Goal: Entertainment & Leisure: Consume media (video, audio)

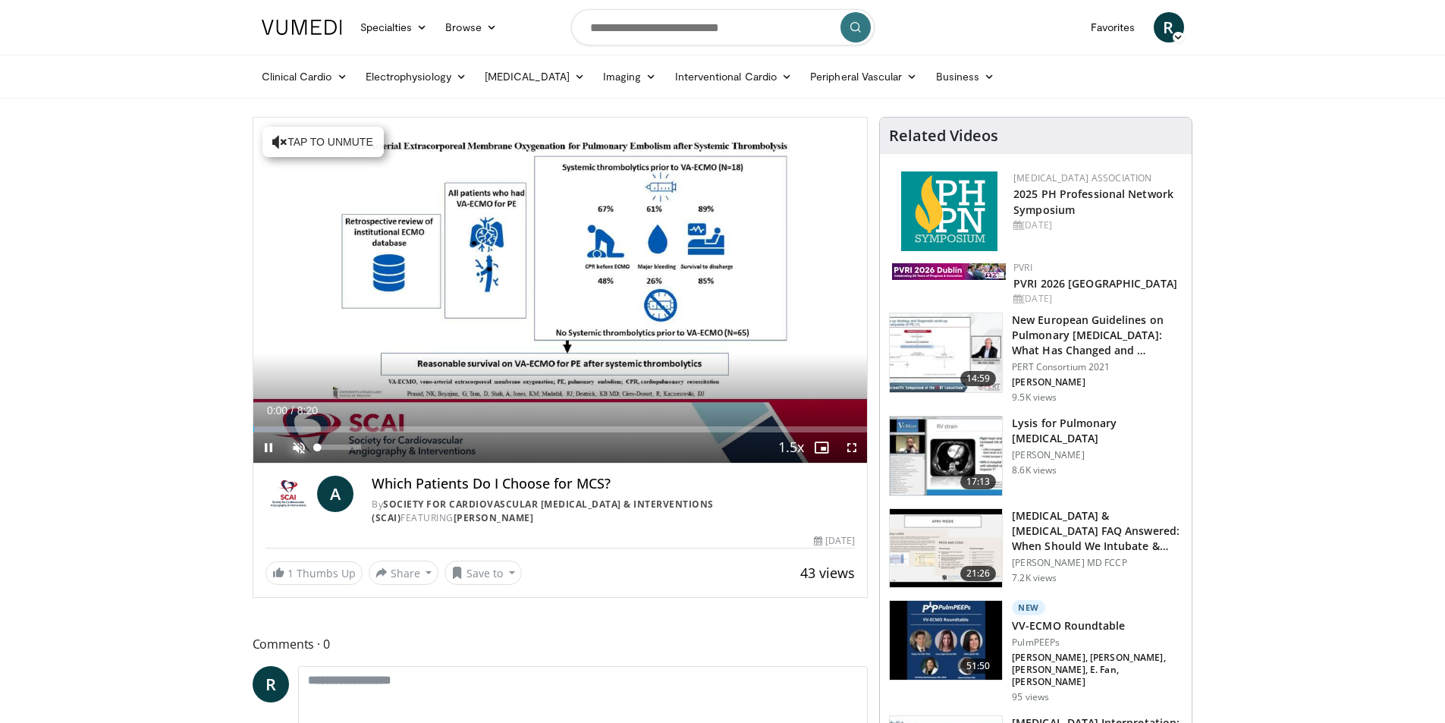
click at [301, 445] on span "Video Player" at bounding box center [299, 447] width 30 height 30
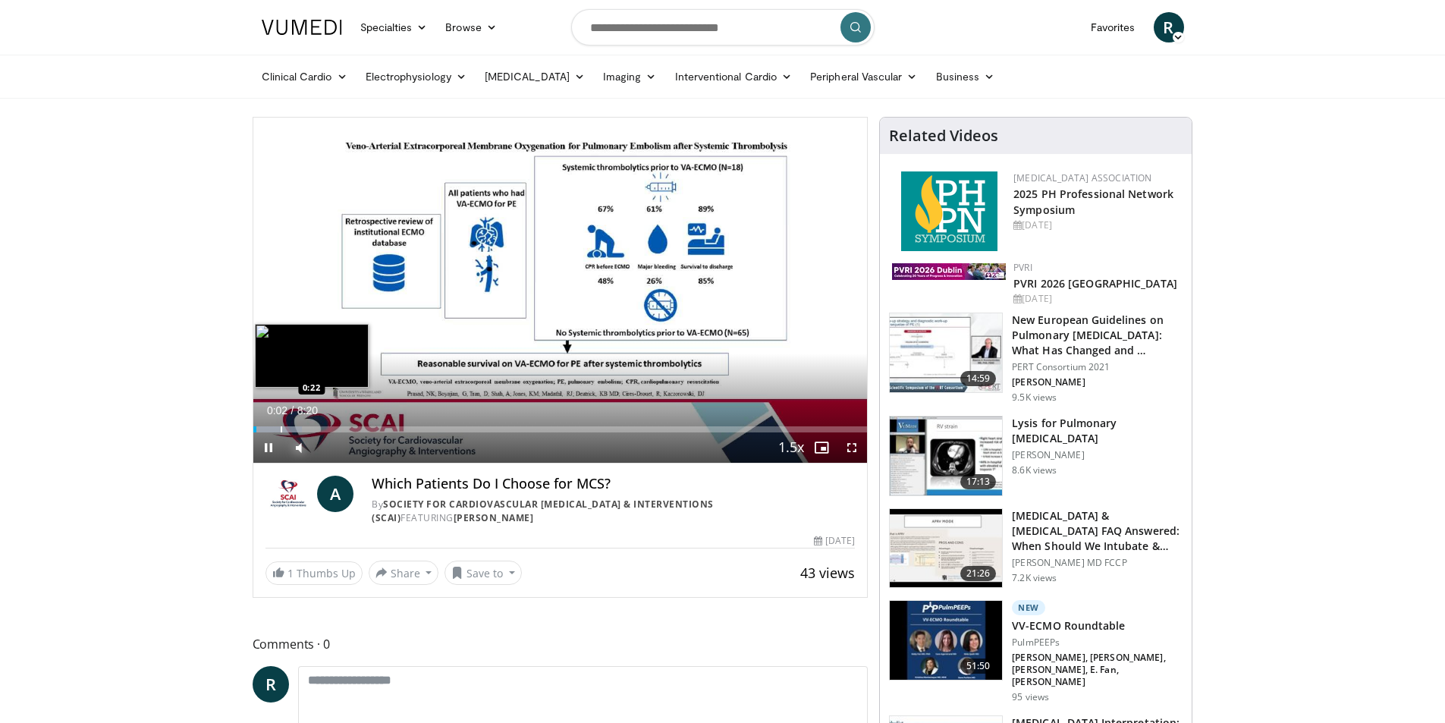
click at [281, 428] on div "Progress Bar" at bounding box center [282, 429] width 2 height 6
click at [324, 429] on div "Progress Bar" at bounding box center [324, 429] width 2 height 6
click at [267, 429] on div "Progress Bar" at bounding box center [268, 429] width 2 height 6
click at [366, 424] on div "Loaded : 11.97% 0:14 1:32" at bounding box center [560, 425] width 615 height 14
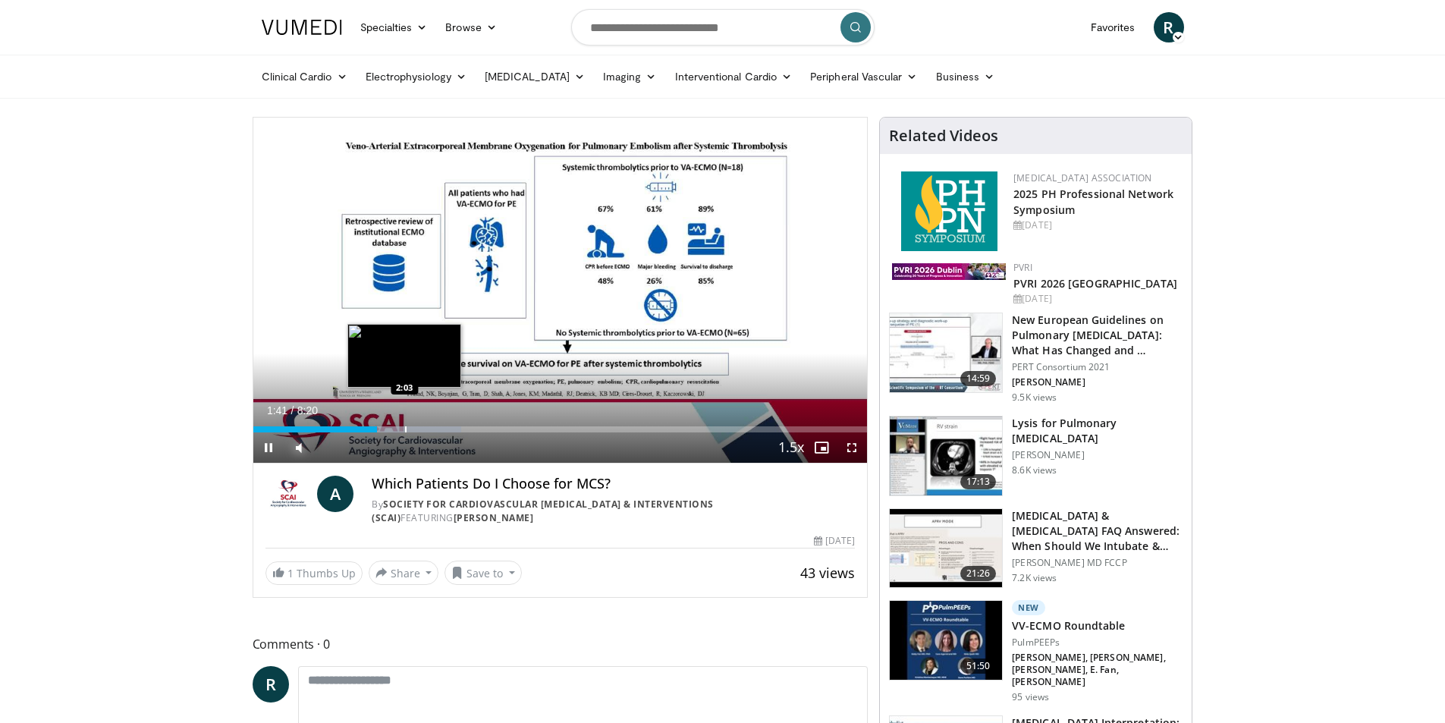
click at [405, 426] on div "Progress Bar" at bounding box center [406, 429] width 2 height 6
click at [855, 451] on span "Video Player" at bounding box center [852, 447] width 30 height 30
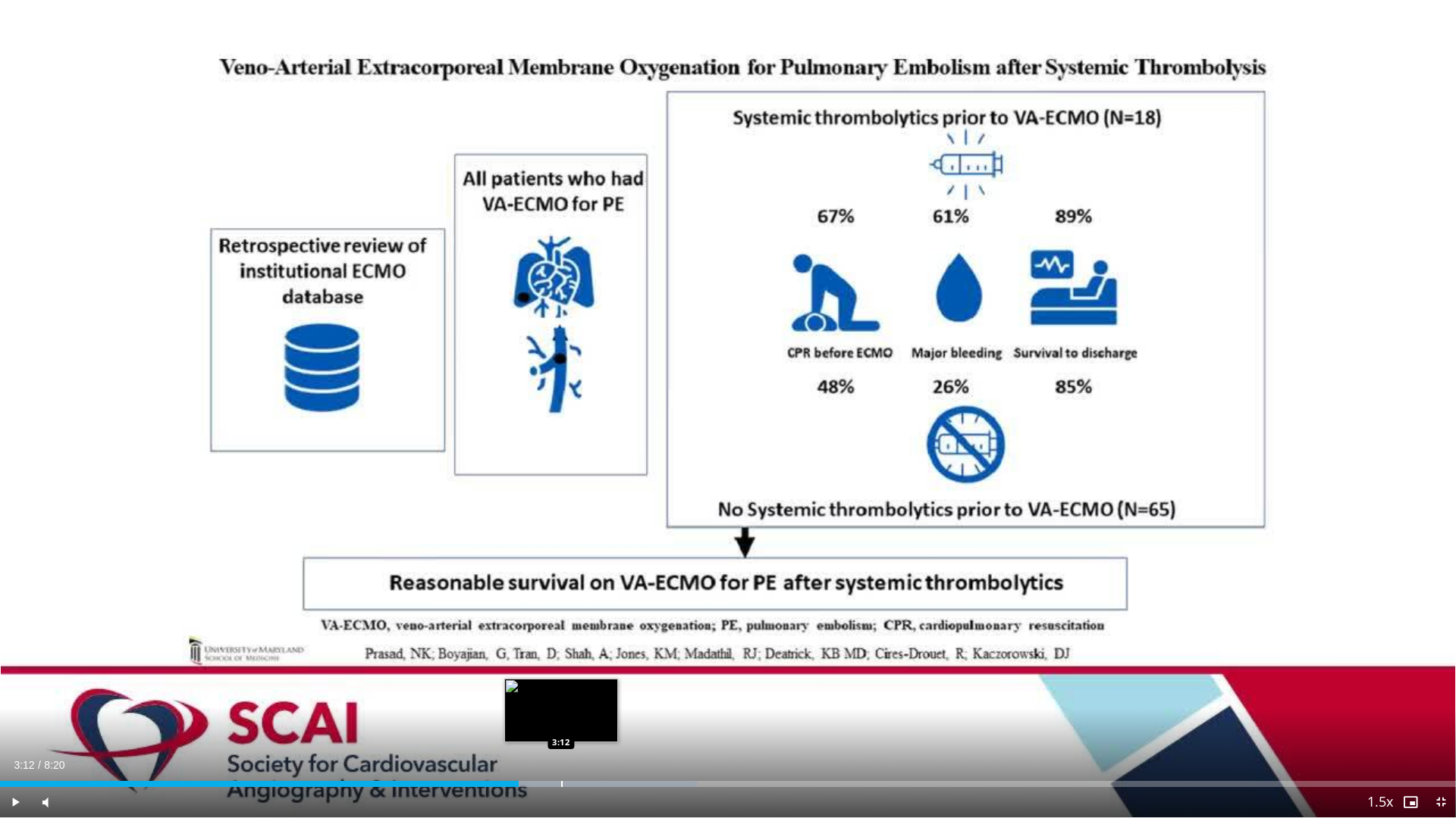
click at [561, 721] on div "Loaded : 47.85% 3:12 3:12" at bounding box center [728, 780] width 1456 height 14
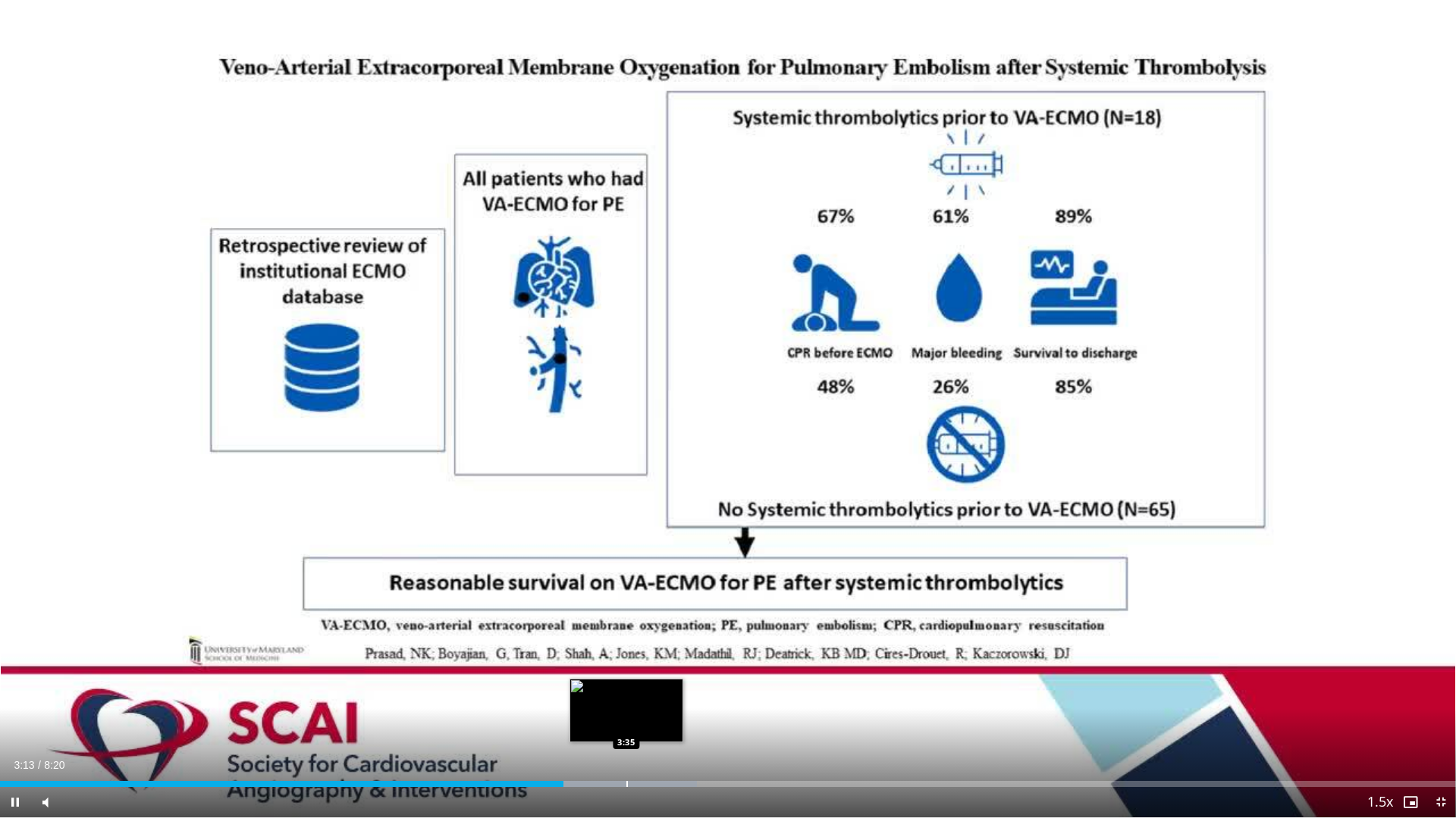
click at [627, 721] on div "Loaded : 47.85% 3:13 3:35" at bounding box center [728, 780] width 1456 height 14
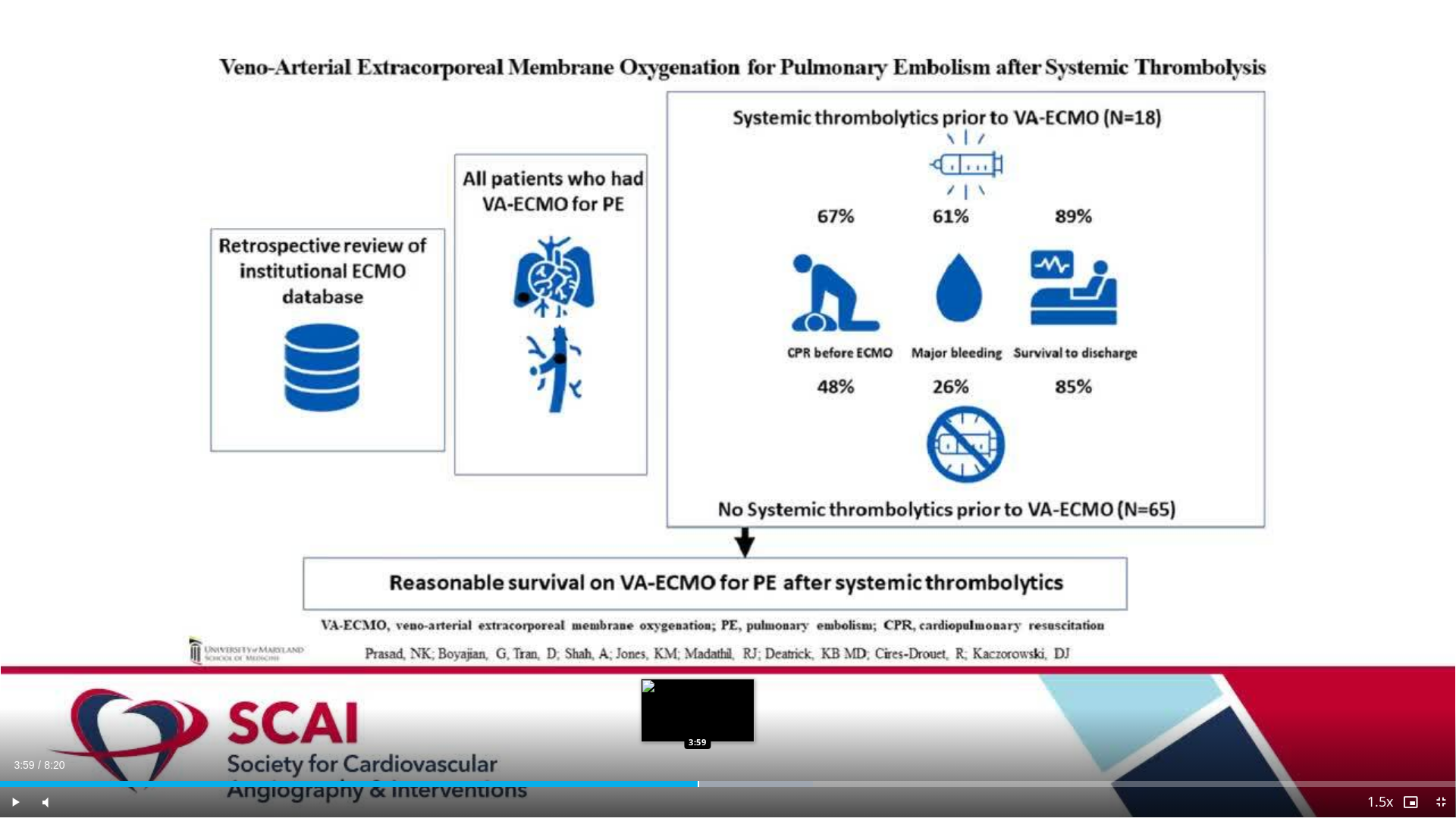
click at [698, 721] on div "Progress Bar" at bounding box center [699, 784] width 2 height 6
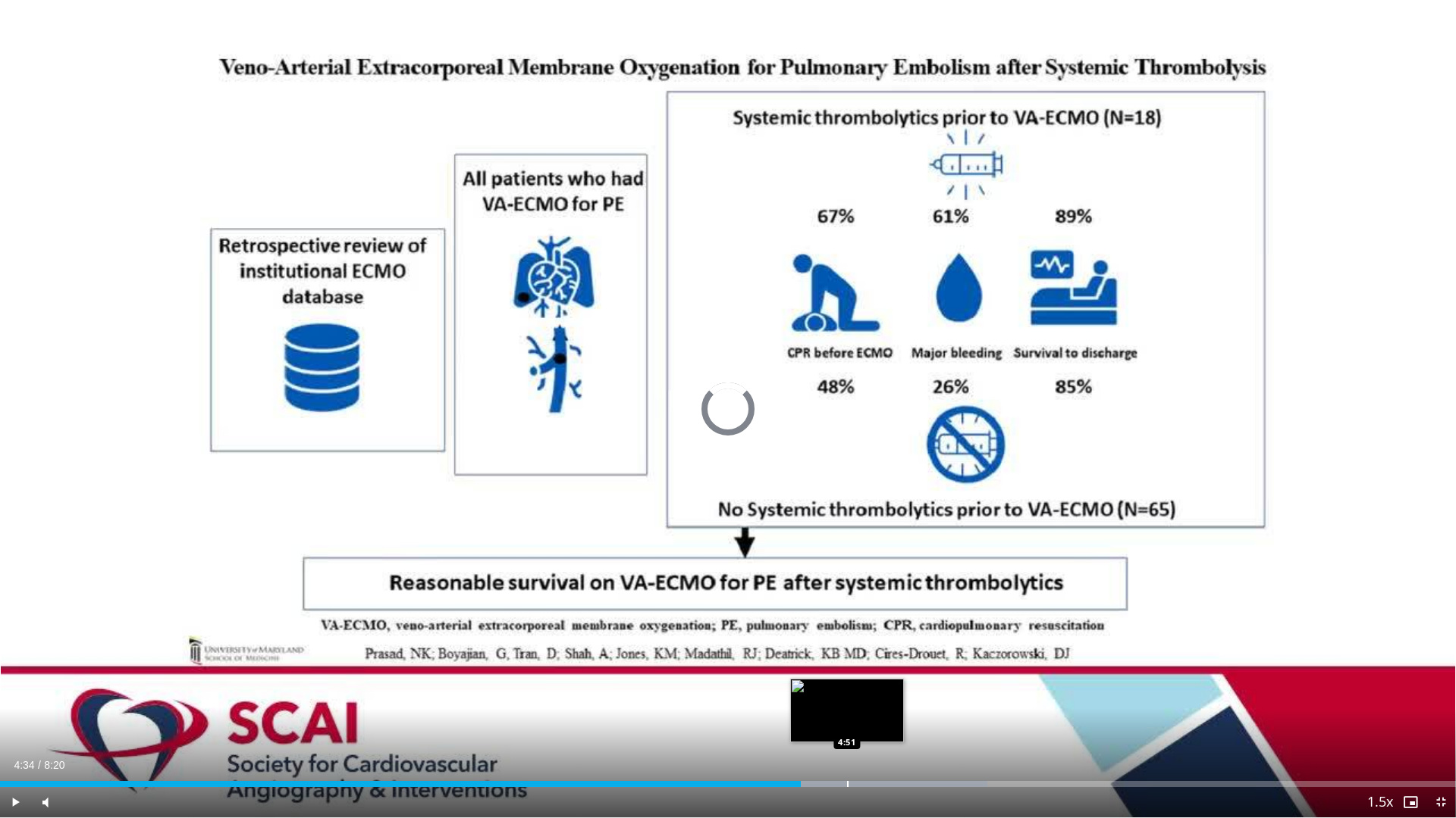
click at [847, 721] on div "Progress Bar" at bounding box center [847, 784] width 2 height 6
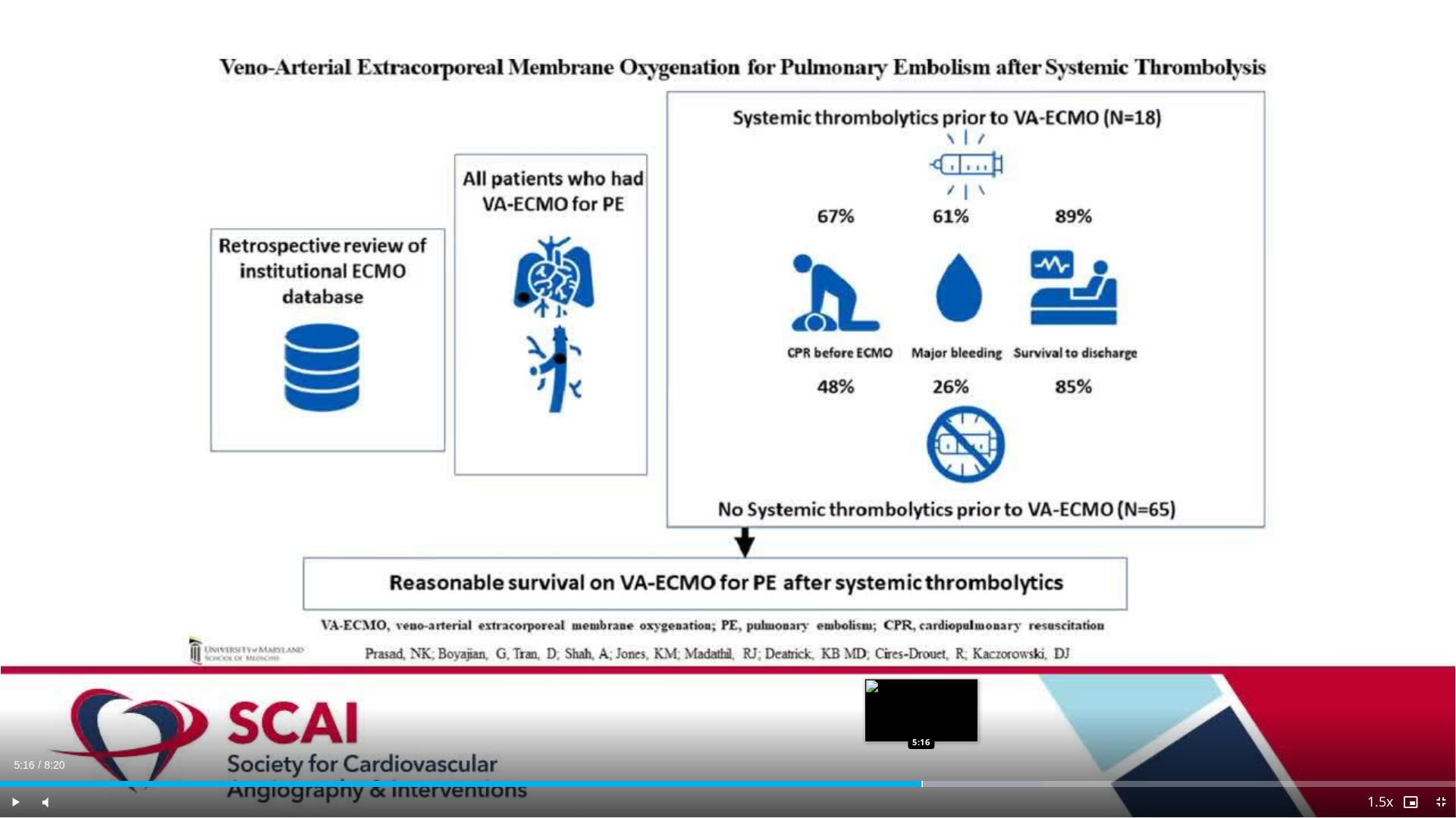
click at [921, 721] on div "Progress Bar" at bounding box center [922, 784] width 2 height 6
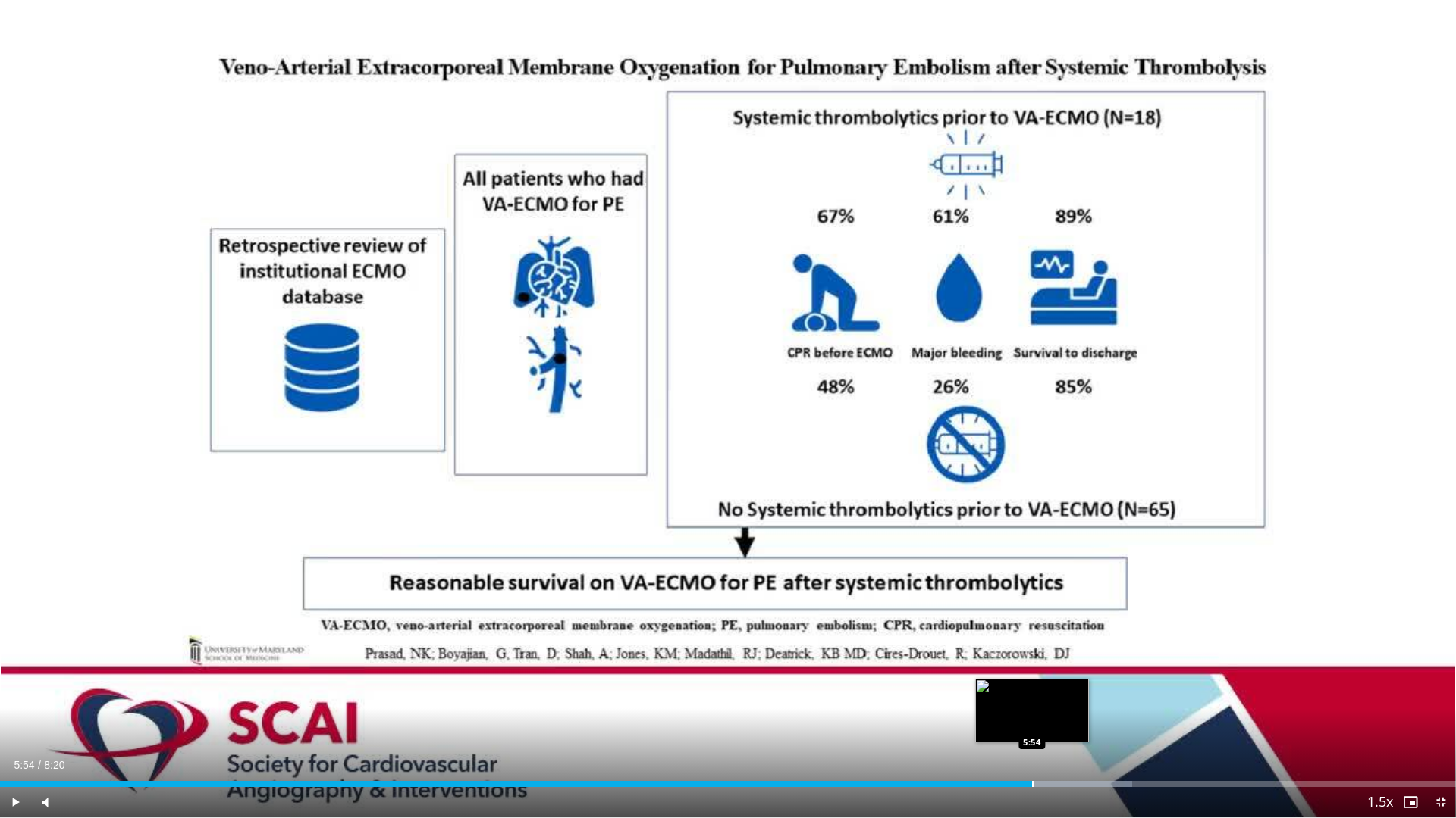
click at [1032, 721] on div "Progress Bar" at bounding box center [1033, 784] width 2 height 6
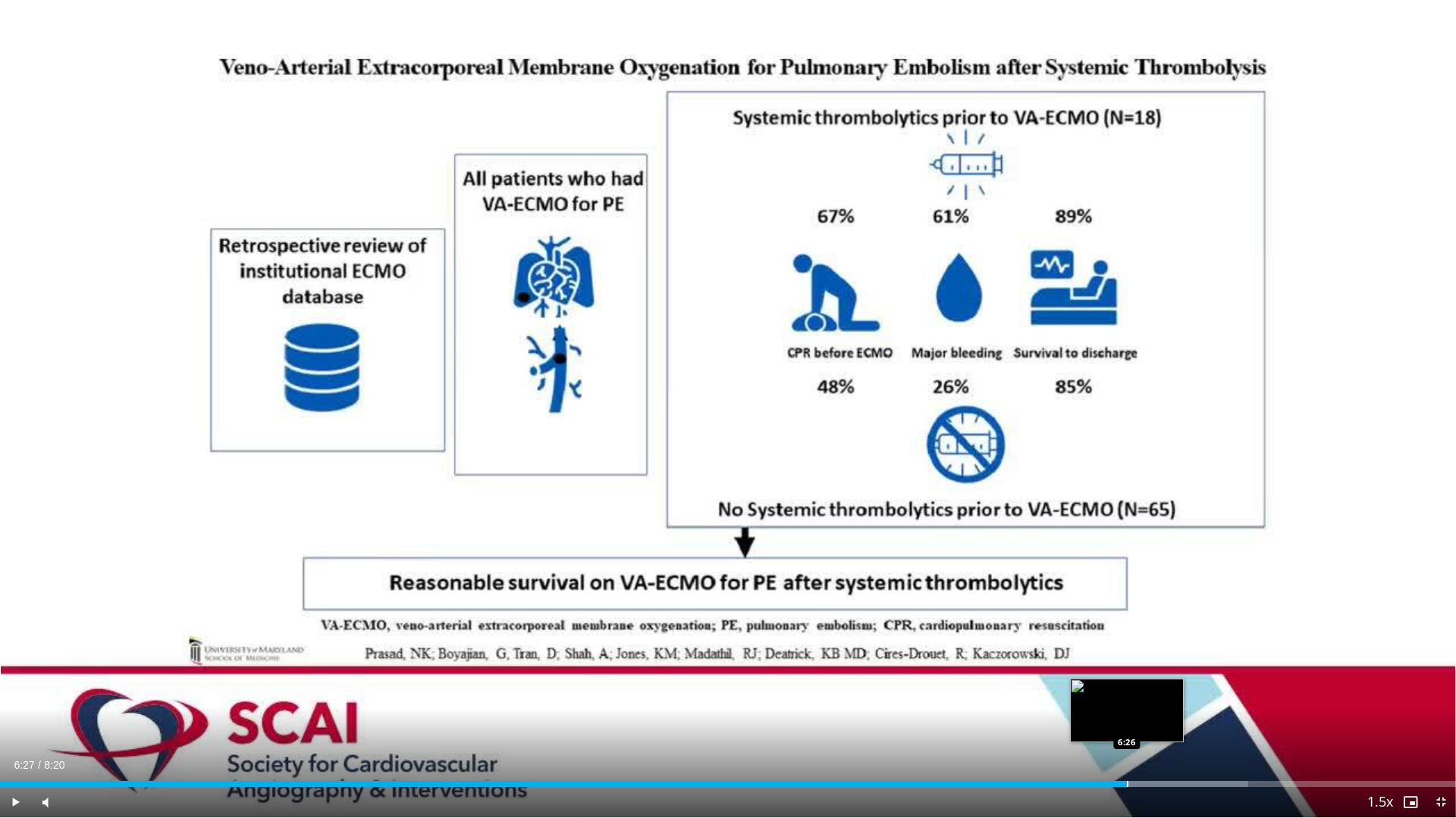
click at [1126, 721] on div "Progress Bar" at bounding box center [1127, 784] width 2 height 6
click at [1180, 721] on div "Progress Bar" at bounding box center [1181, 784] width 2 height 6
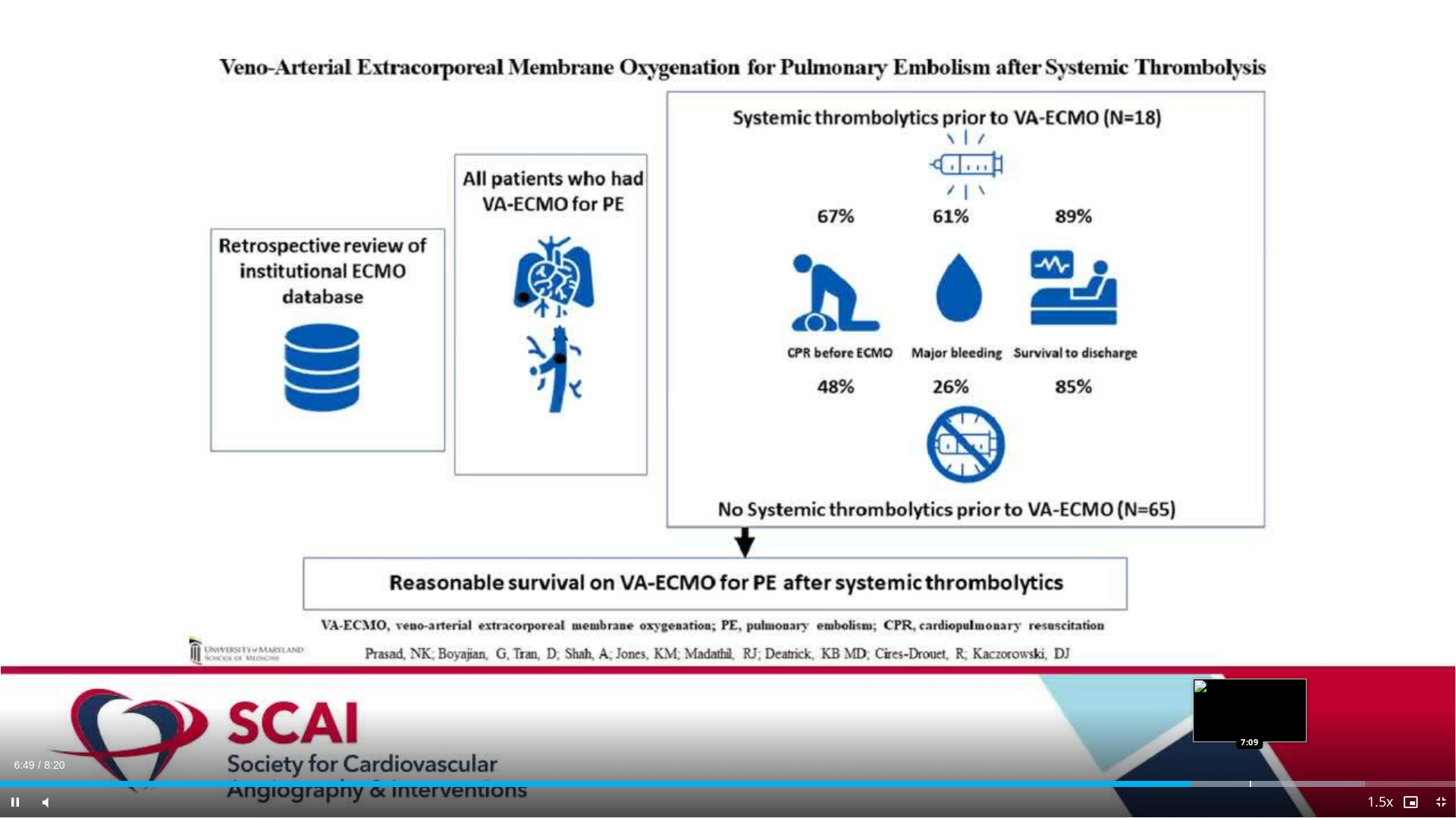
click at [1249, 721] on div "Progress Bar" at bounding box center [1250, 784] width 2 height 6
click at [1311, 721] on div "Loaded : 97.72% 7:10 7:29" at bounding box center [728, 780] width 1456 height 14
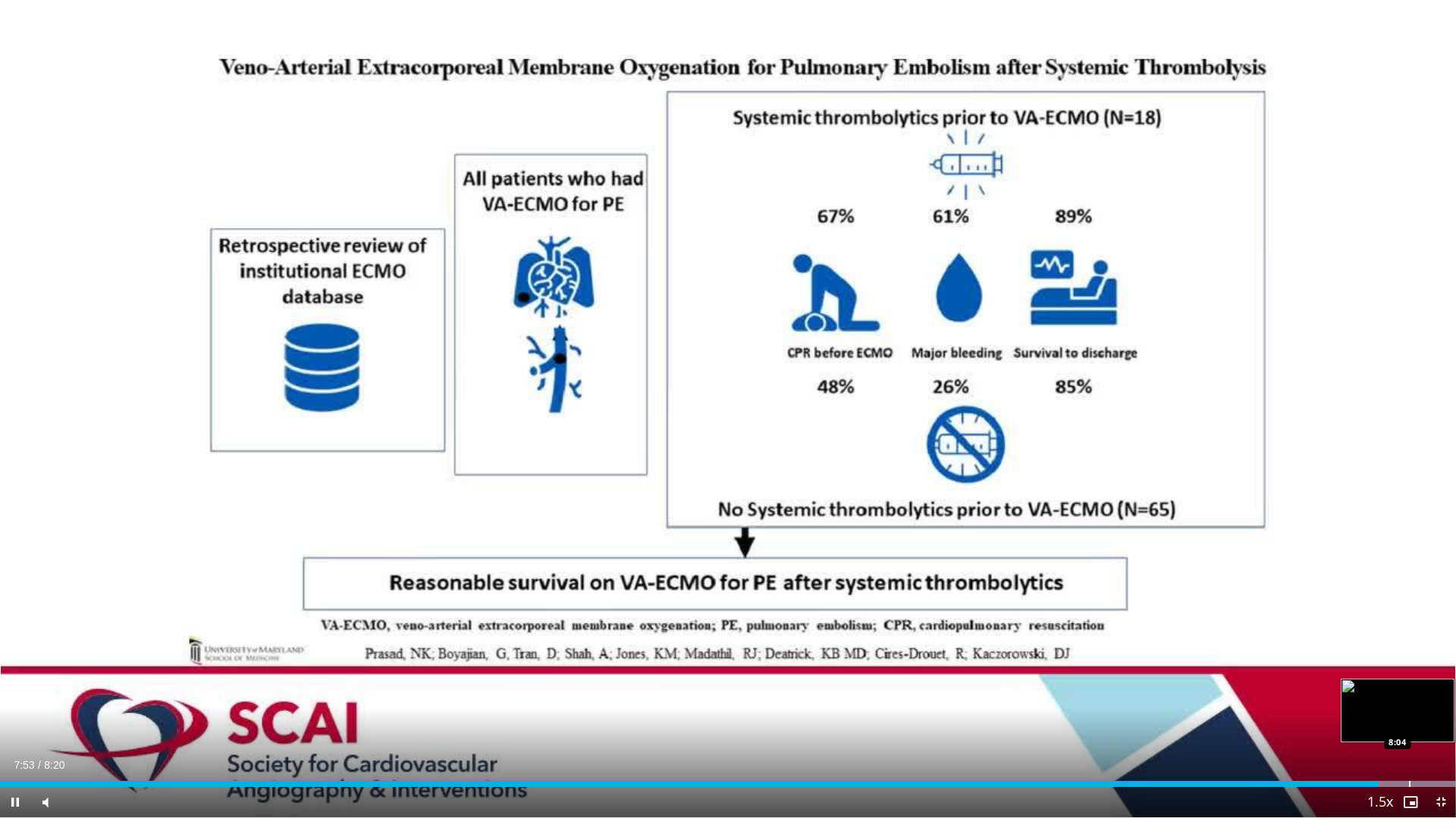
click at [1410, 721] on div "Progress Bar" at bounding box center [1410, 784] width 2 height 6
click at [1444, 721] on span "Video Player" at bounding box center [1440, 802] width 30 height 30
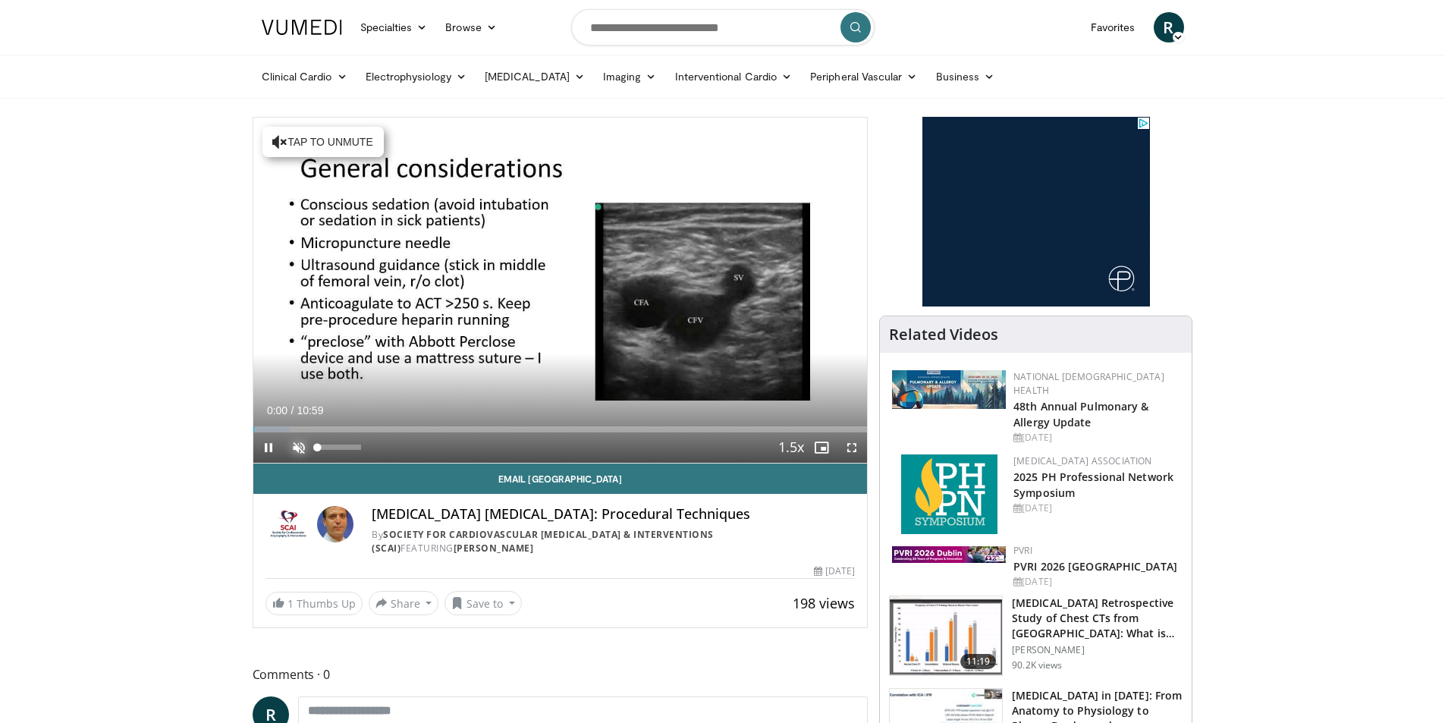
click at [298, 445] on span "Video Player" at bounding box center [299, 447] width 30 height 30
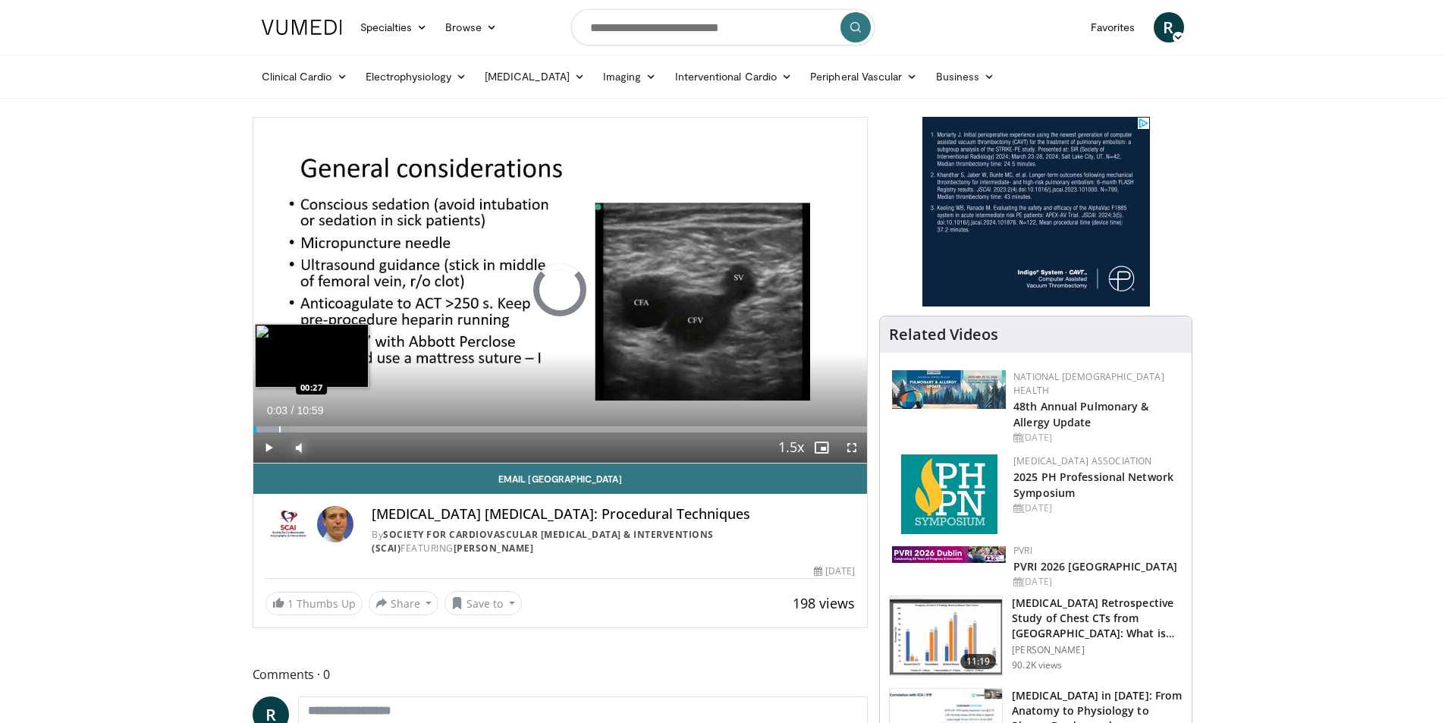
click at [279, 427] on div "Progress Bar" at bounding box center [280, 429] width 2 height 6
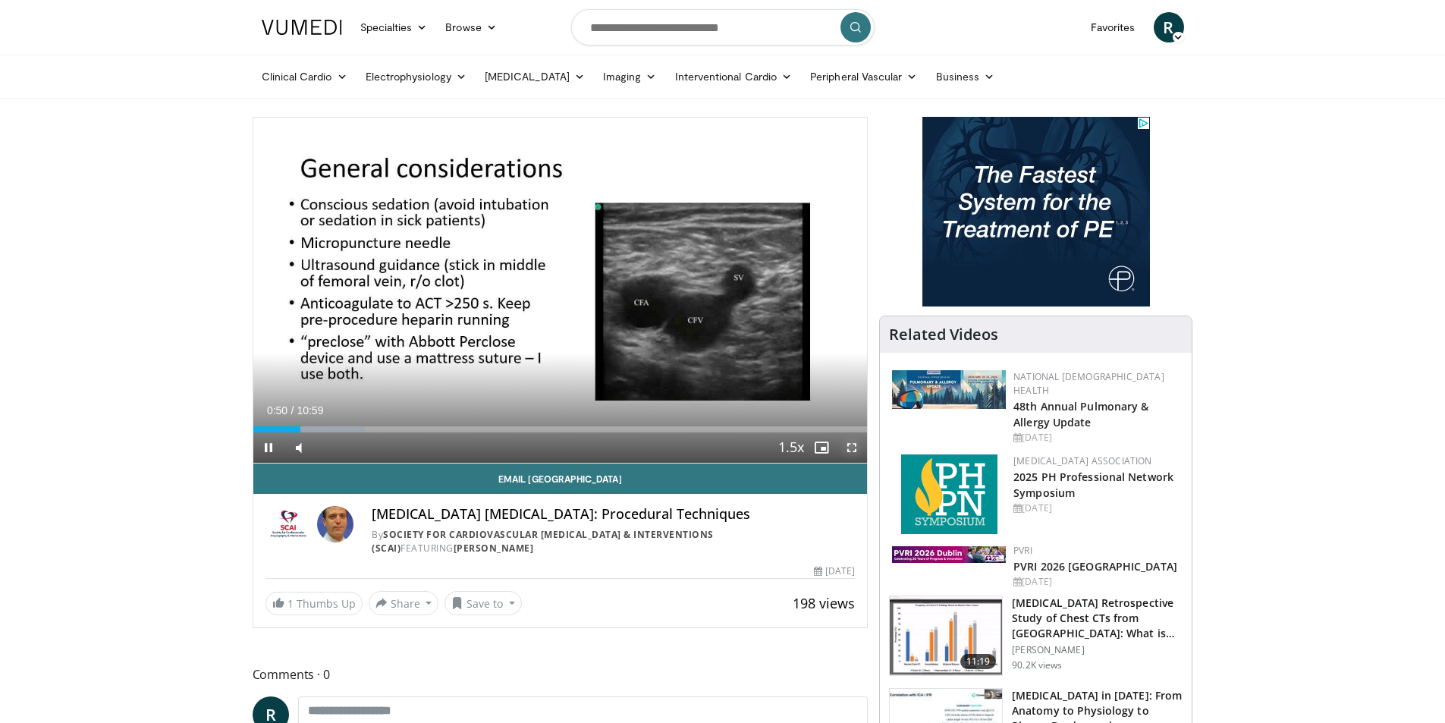
click at [848, 451] on span "Video Player" at bounding box center [852, 447] width 30 height 30
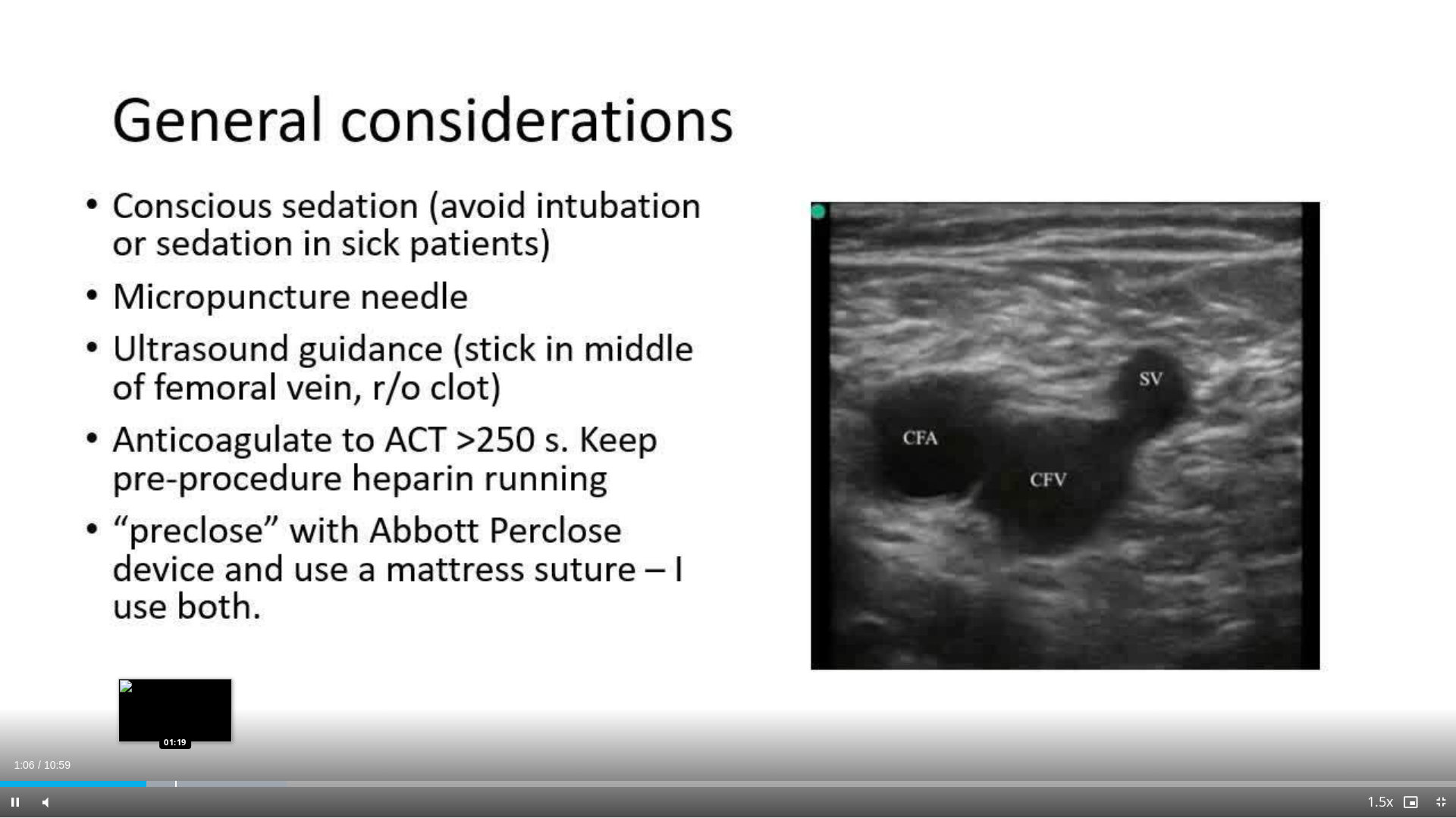
click at [175, 721] on div "Progress Bar" at bounding box center [176, 784] width 2 height 6
click at [210, 721] on video-js "**********" at bounding box center [728, 409] width 1456 height 818
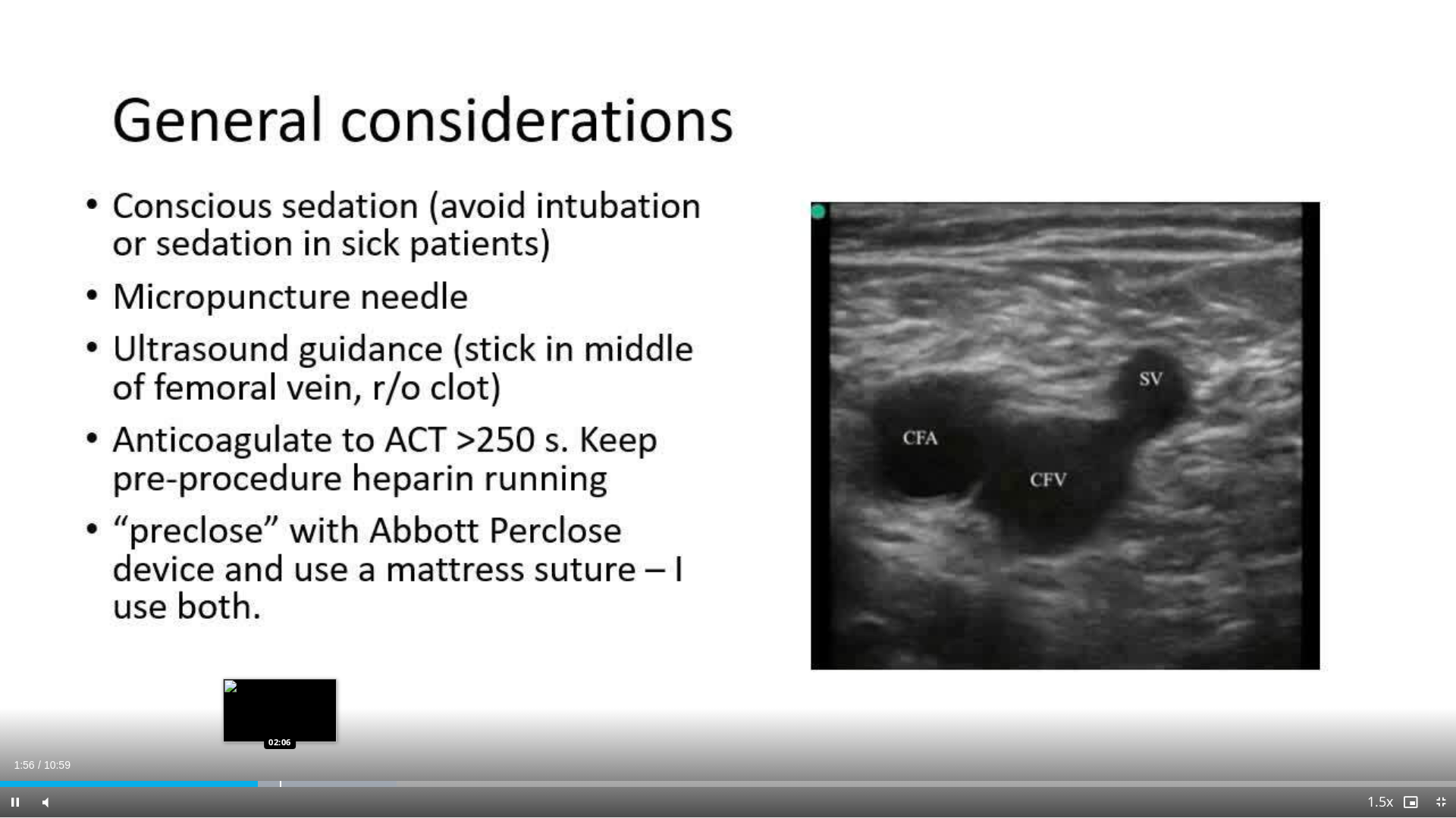
click at [279, 721] on div "Loaded : 27.25% 01:56 02:06" at bounding box center [728, 784] width 1456 height 6
click at [327, 721] on div "Loaded : 30.28% 02:13 02:27" at bounding box center [728, 780] width 1456 height 14
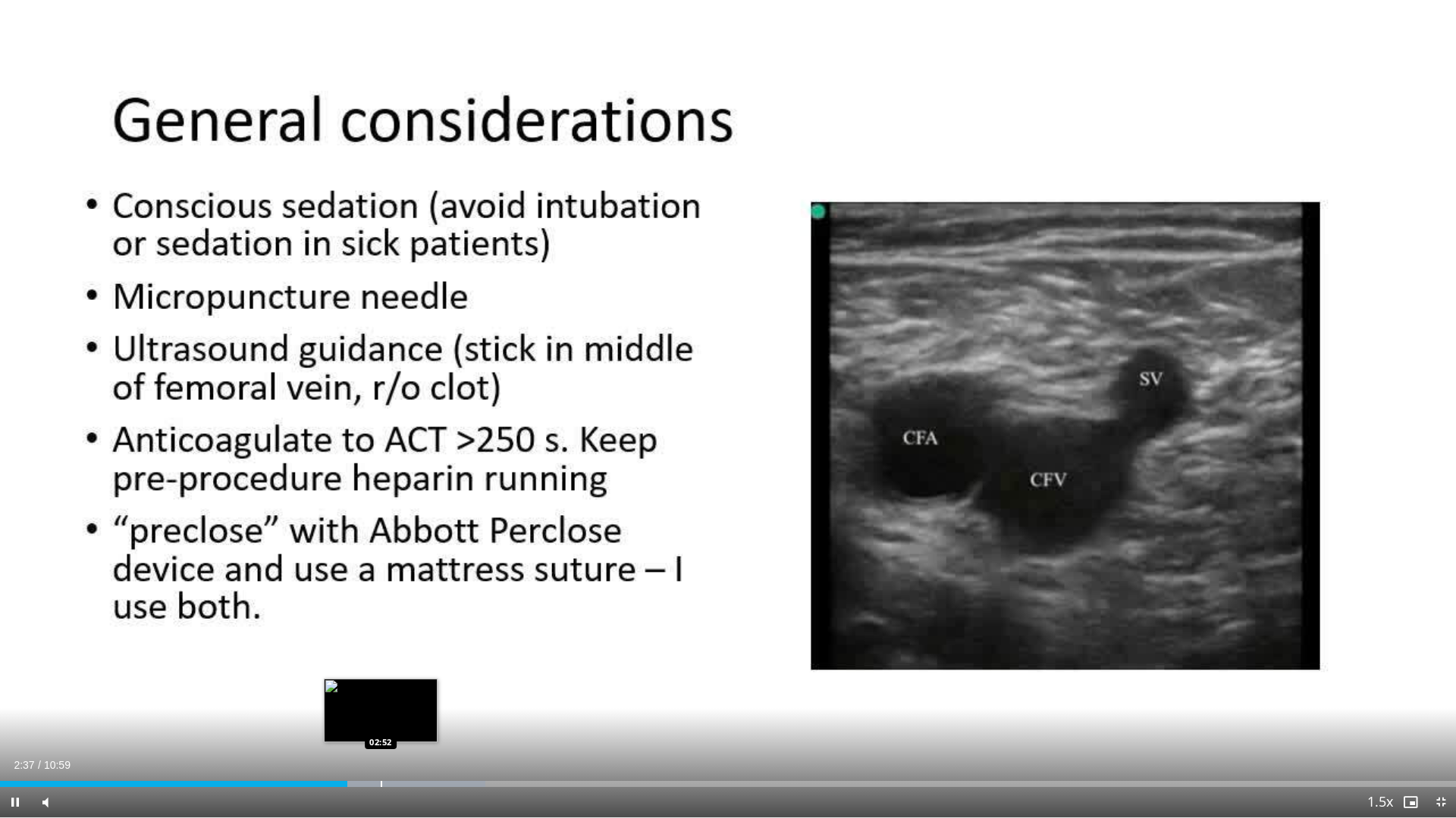
click at [382, 721] on div "Progress Bar" at bounding box center [382, 784] width 2 height 6
click at [425, 721] on div "Progress Bar" at bounding box center [424, 784] width 2 height 6
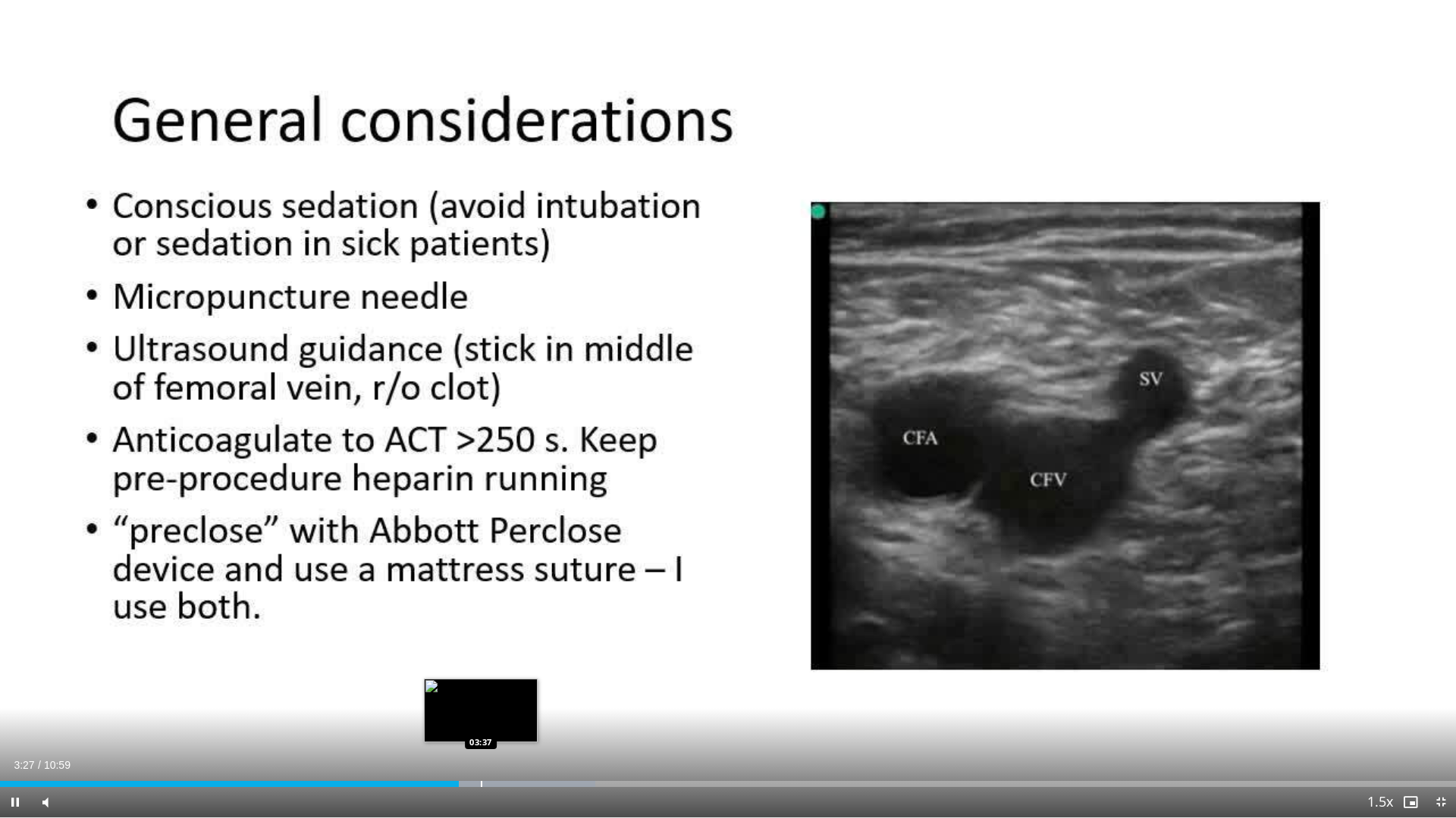
click at [481, 721] on div "Progress Bar" at bounding box center [482, 784] width 2 height 6
click at [543, 721] on div "Loaded : 45.43% 03:57 04:05" at bounding box center [728, 780] width 1456 height 14
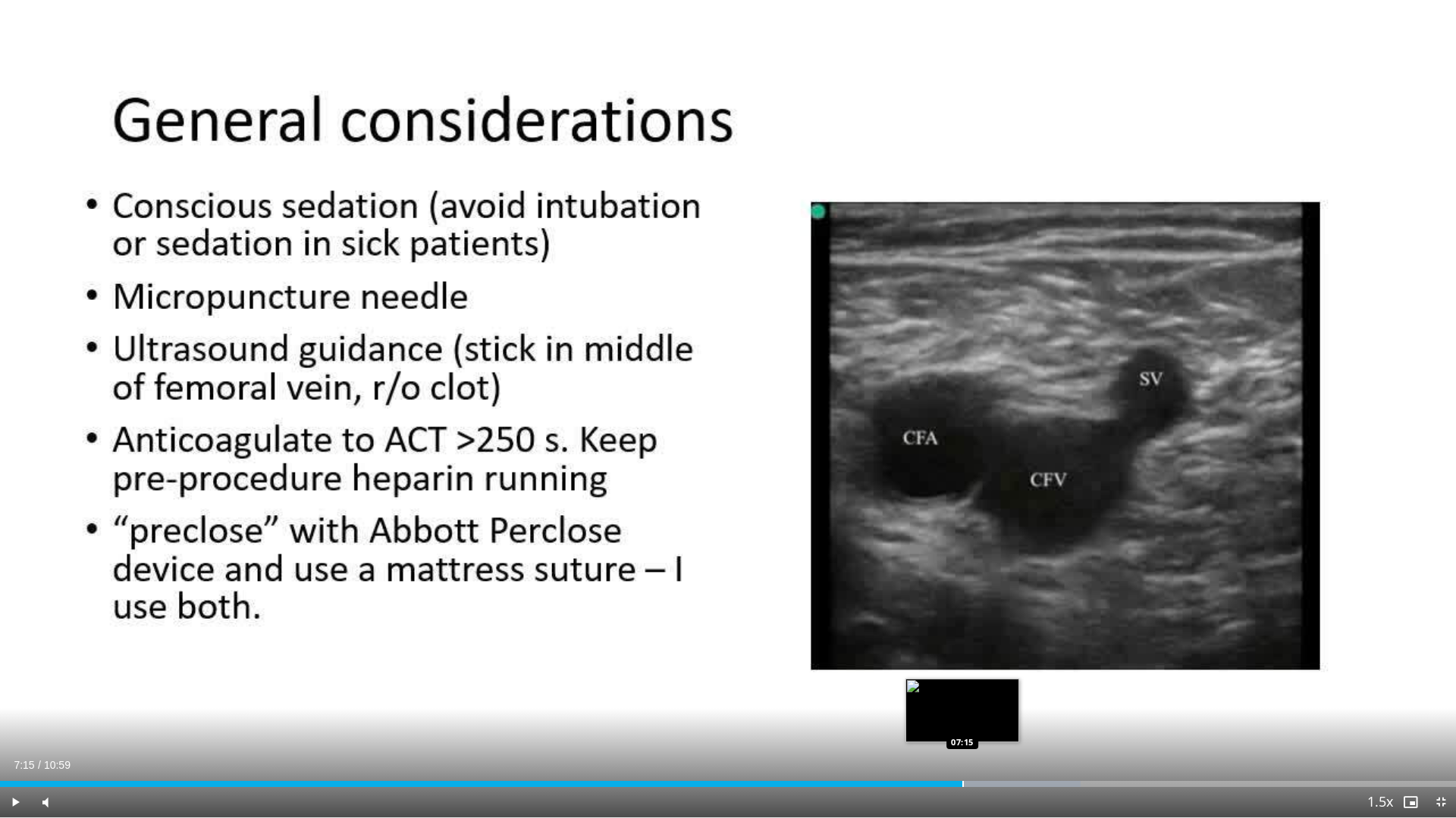
click at [962, 721] on div "Progress Bar" at bounding box center [963, 784] width 2 height 6
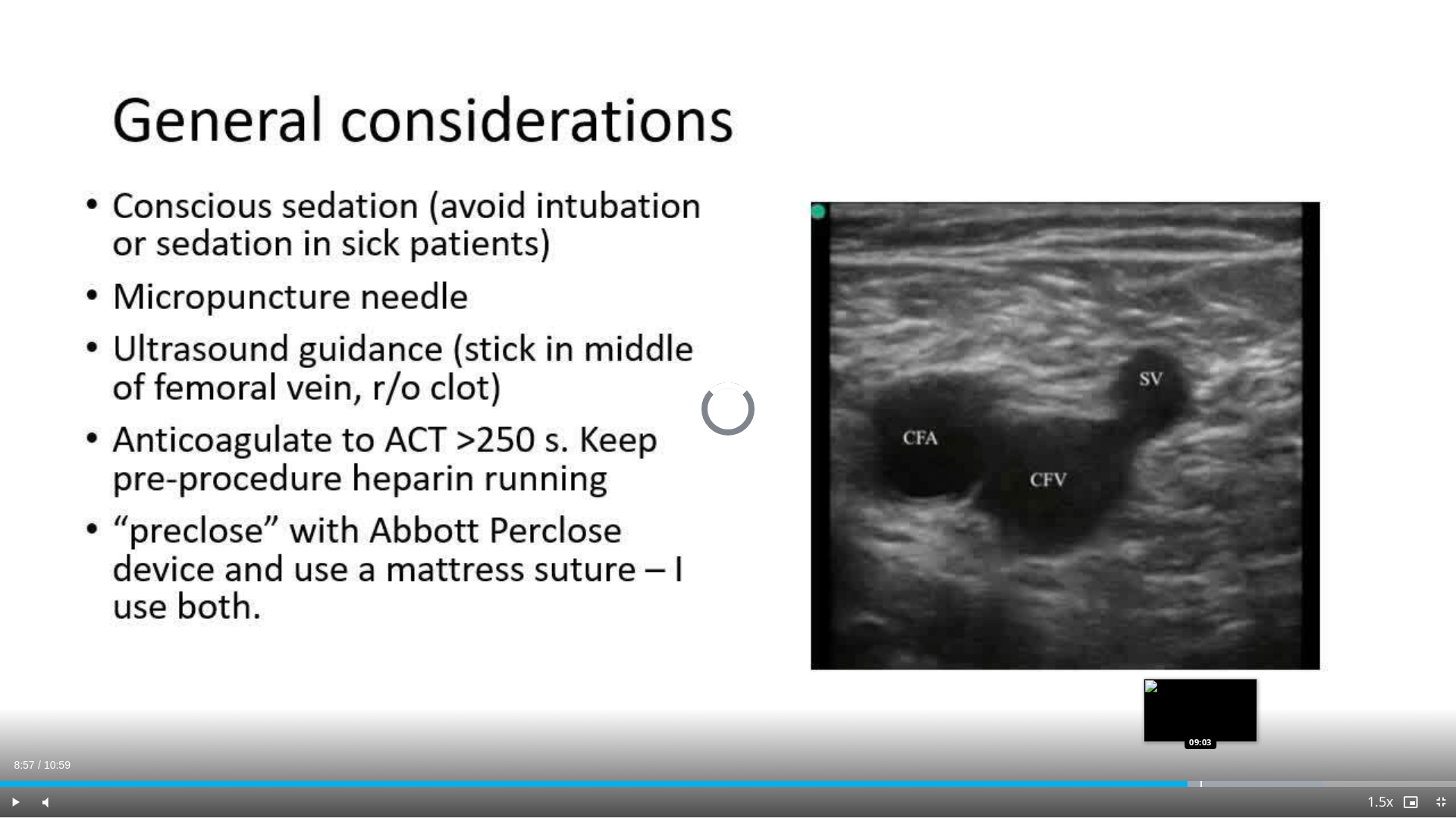
click at [1199, 721] on div "Loaded : 90.89% 08:57 09:03" at bounding box center [728, 784] width 1456 height 6
click at [1217, 721] on div "10 seconds Tap to unmute" at bounding box center [728, 409] width 1456 height 818
click at [1218, 721] on div "Progress Bar" at bounding box center [1219, 784] width 2 height 6
click at [11, 721] on span "Video Player" at bounding box center [15, 802] width 30 height 30
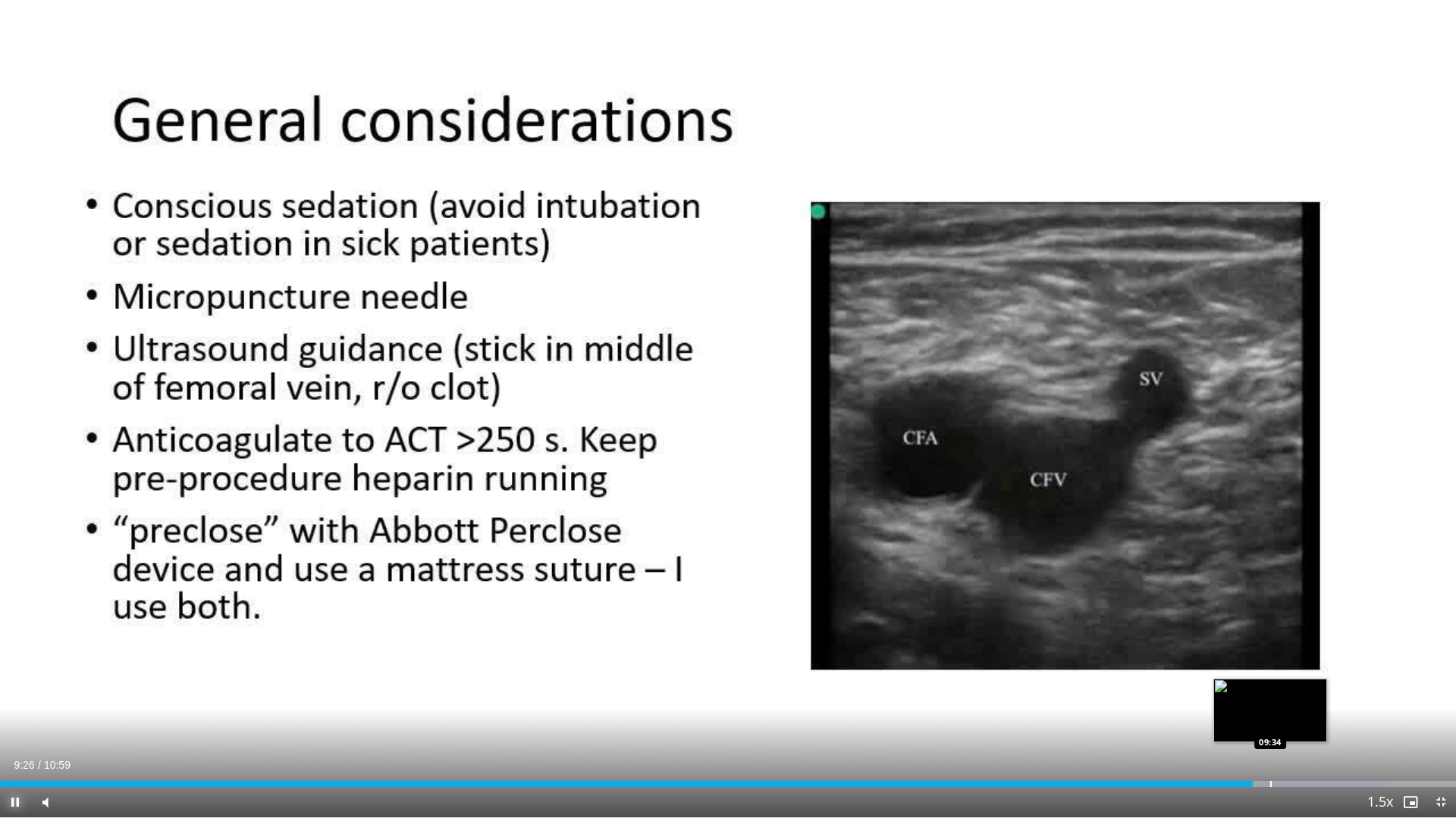
click at [1270, 721] on div "Progress Bar" at bounding box center [1271, 784] width 2 height 6
click at [1292, 721] on div "Progress Bar" at bounding box center [1291, 784] width 2 height 6
click at [1318, 721] on div "Progress Bar" at bounding box center [1319, 784] width 2 height 6
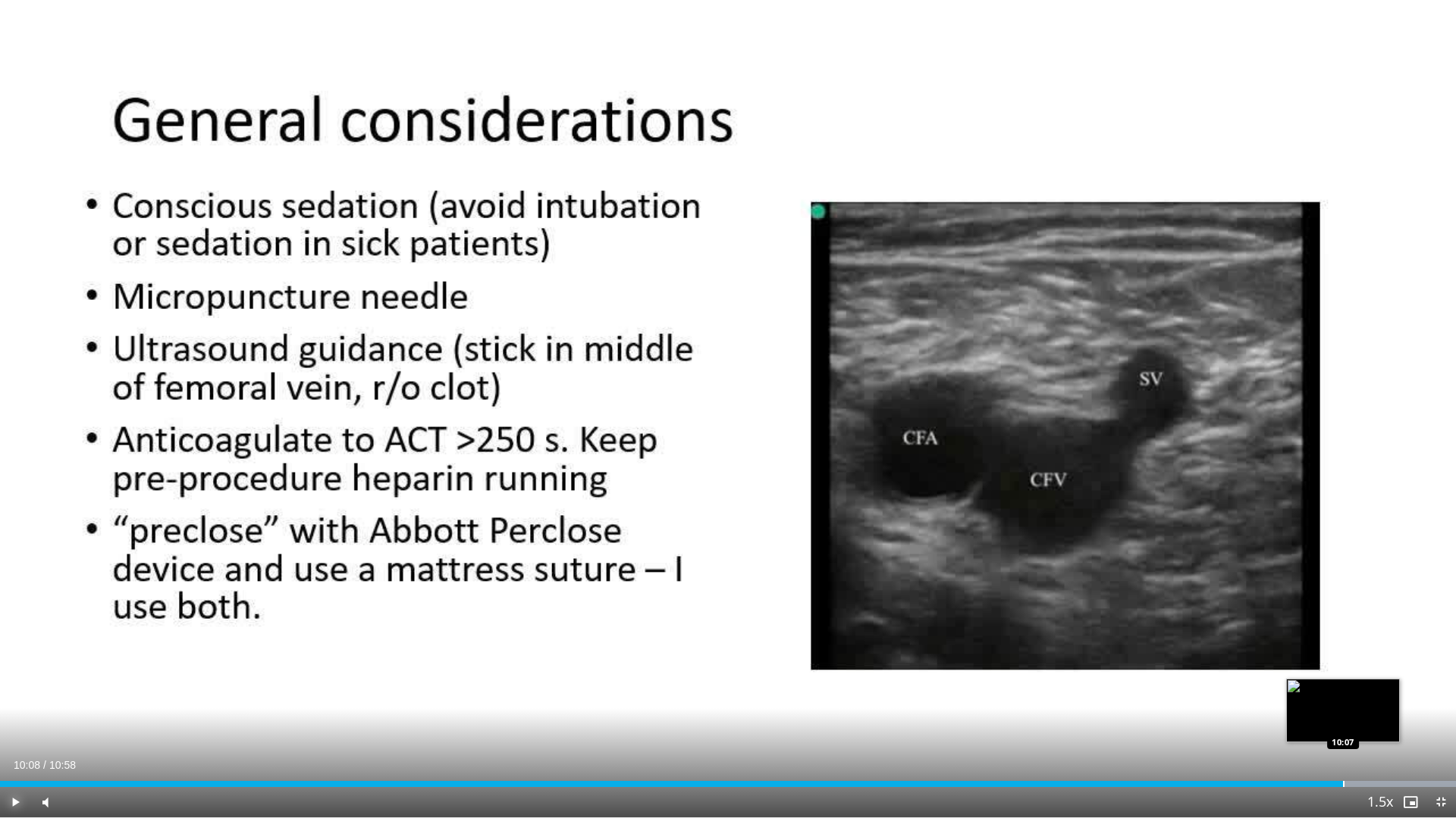
click at [1343, 721] on div "Progress Bar" at bounding box center [1344, 784] width 2 height 6
click at [1364, 721] on div "Progress Bar" at bounding box center [1365, 784] width 2 height 6
click at [1444, 721] on span "Video Player" at bounding box center [1440, 802] width 30 height 30
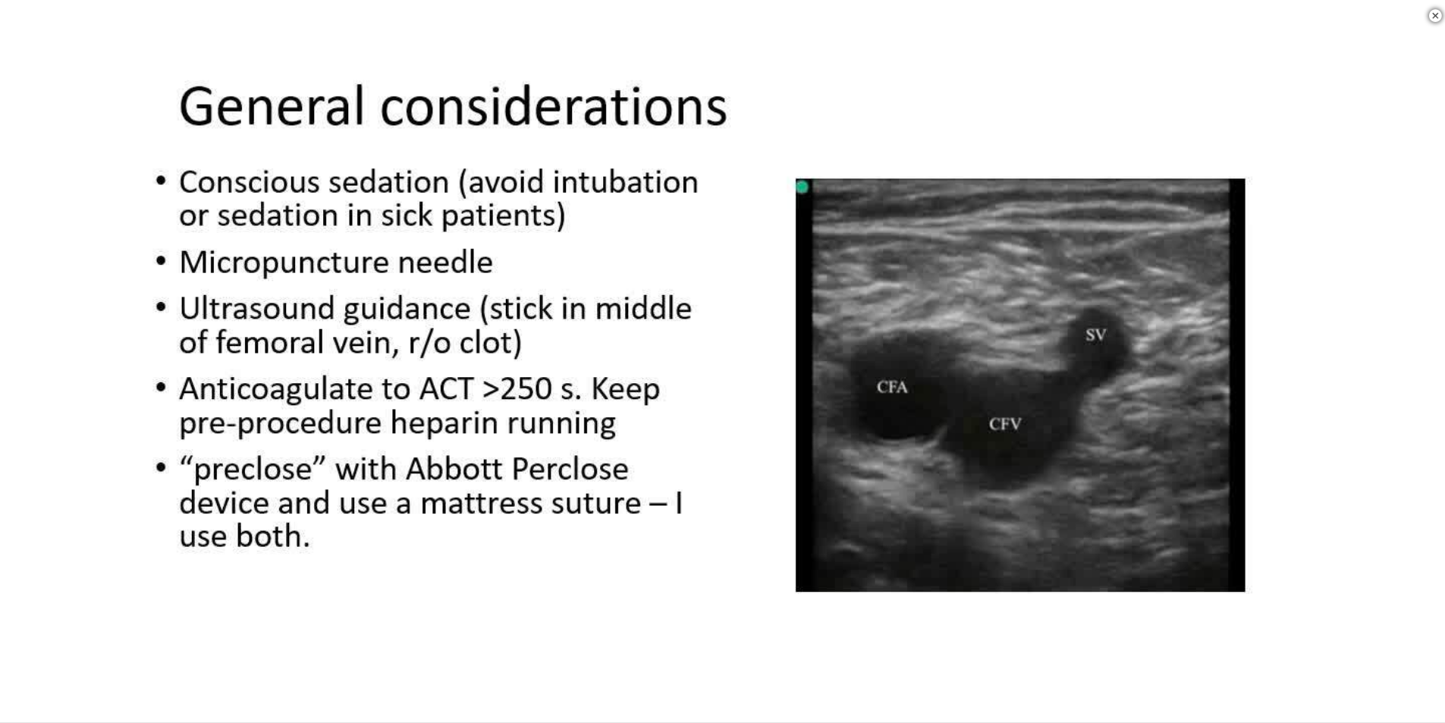
scroll to position [76, 0]
